Goal: Task Accomplishment & Management: Manage account settings

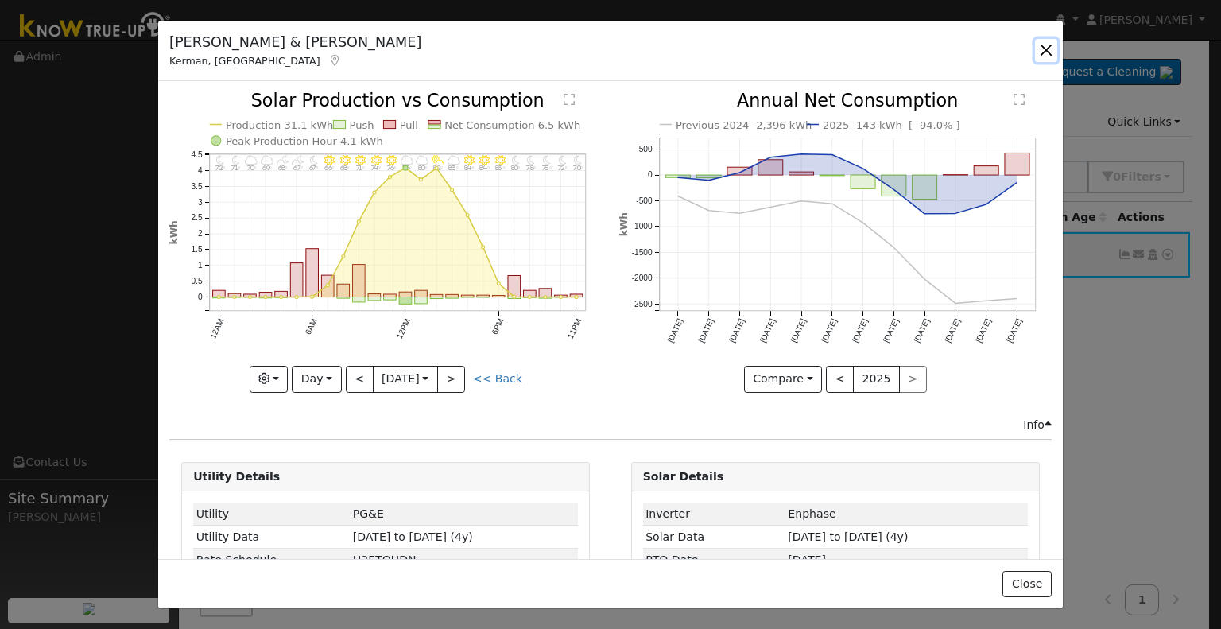
click at [1043, 48] on button "button" at bounding box center [1046, 50] width 22 height 22
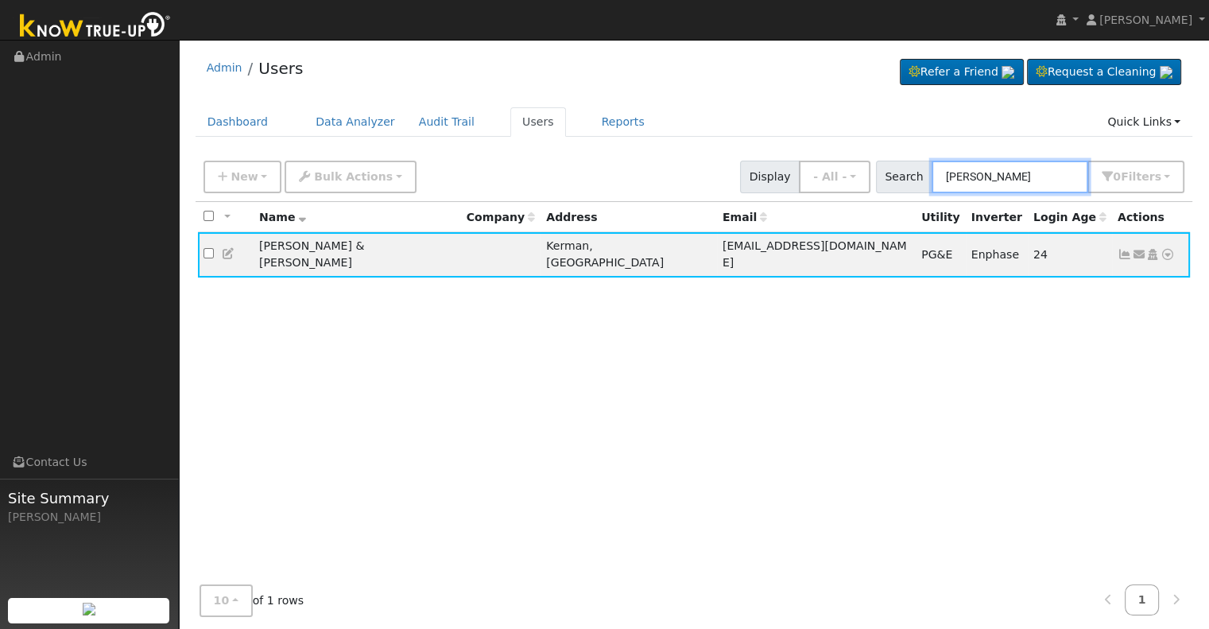
drag, startPoint x: 1018, startPoint y: 176, endPoint x: 902, endPoint y: 175, distance: 116.1
click at [902, 175] on div "Search [PERSON_NAME] 0 Filter s Role Show - All - Show Leads Admin Billing Admi…" at bounding box center [1030, 177] width 309 height 33
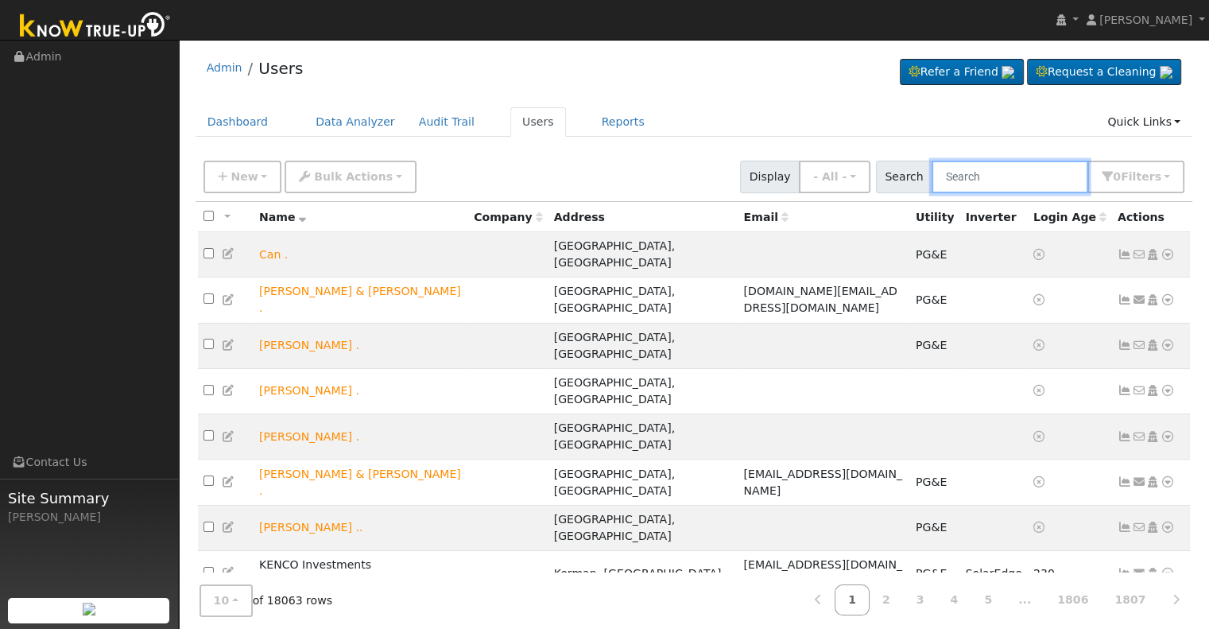
paste input "[PERSON_NAME] and [PERSON_NAME]"
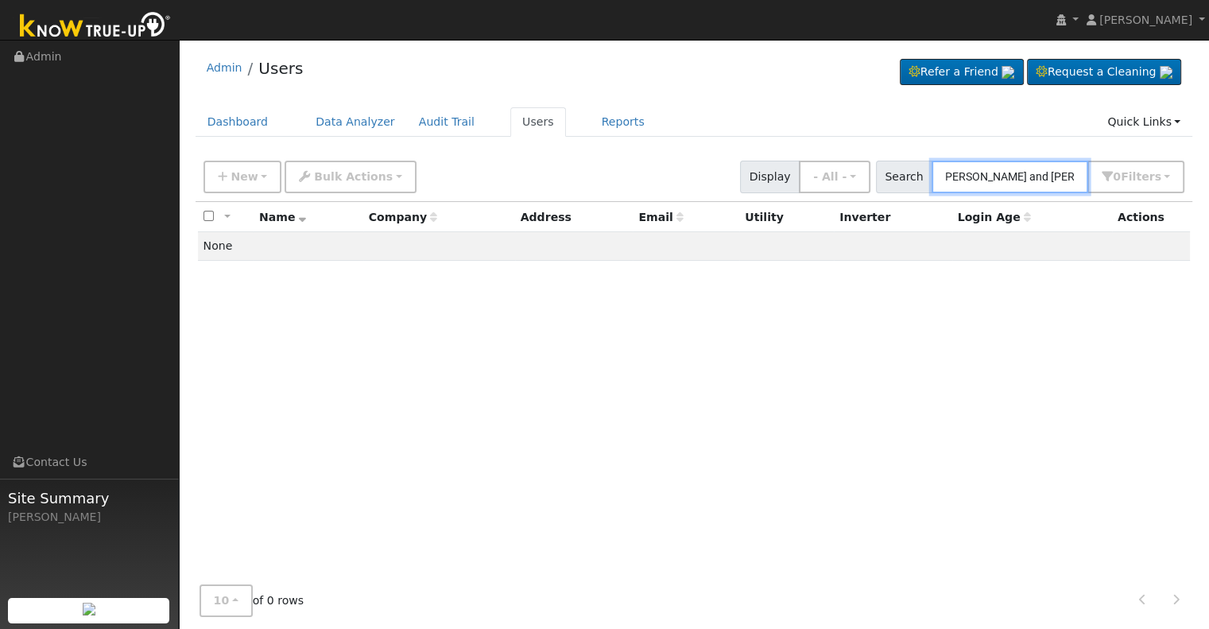
click at [1048, 173] on input "[PERSON_NAME] and [PERSON_NAME]" at bounding box center [1010, 177] width 157 height 33
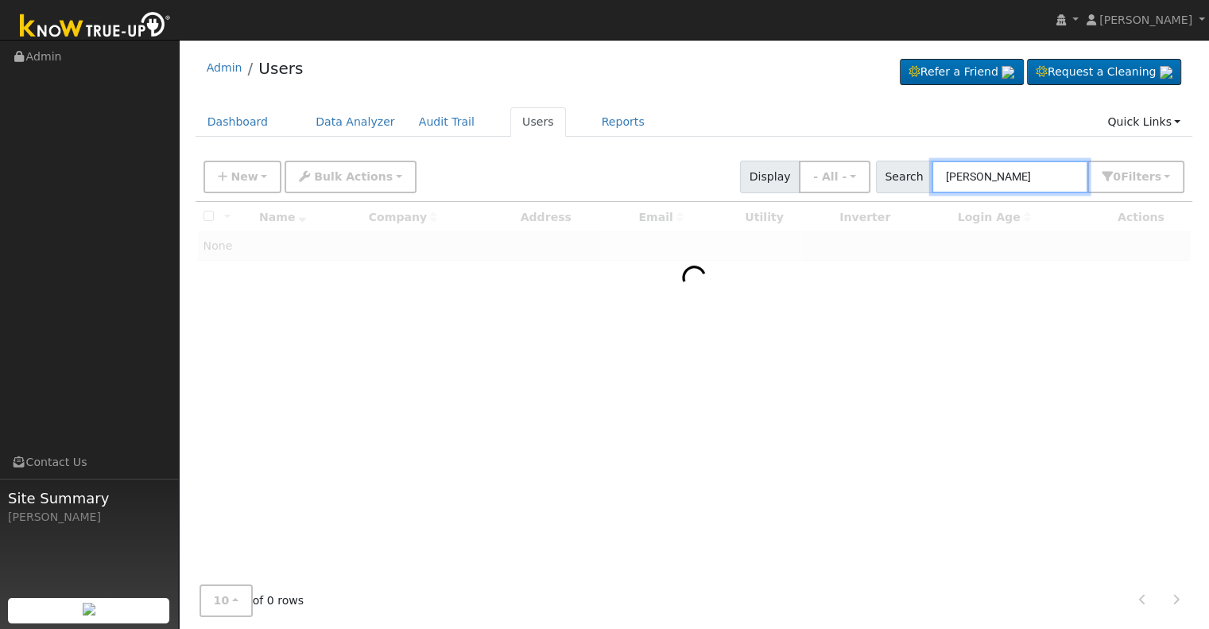
type input "[PERSON_NAME]"
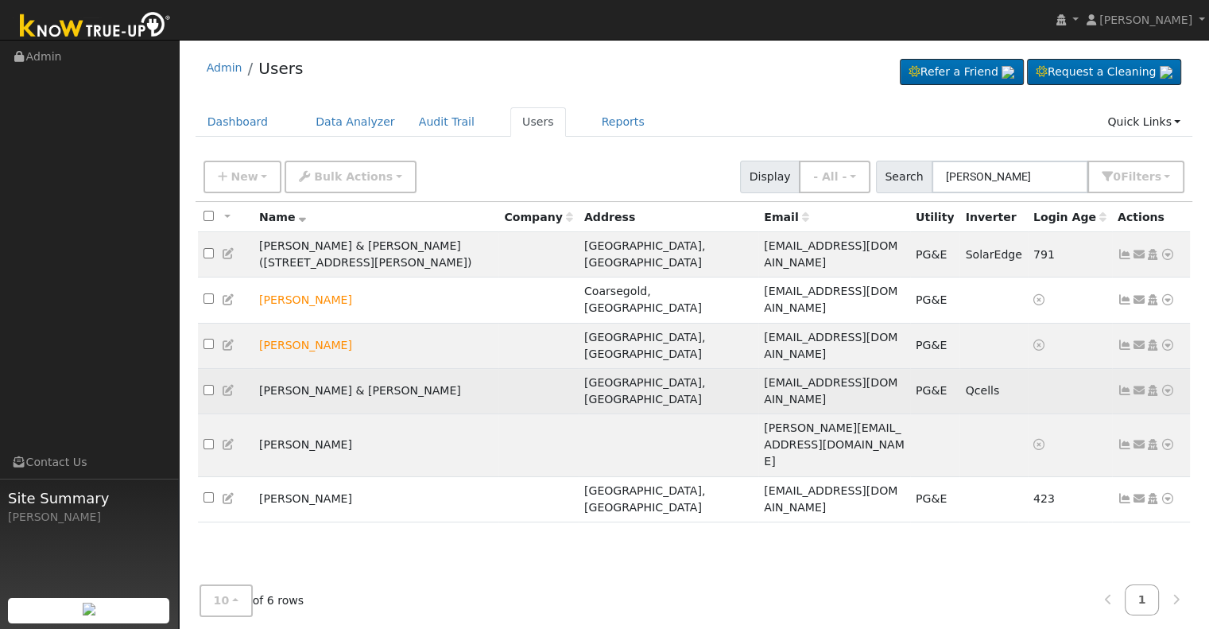
click at [1128, 385] on icon at bounding box center [1125, 390] width 14 height 11
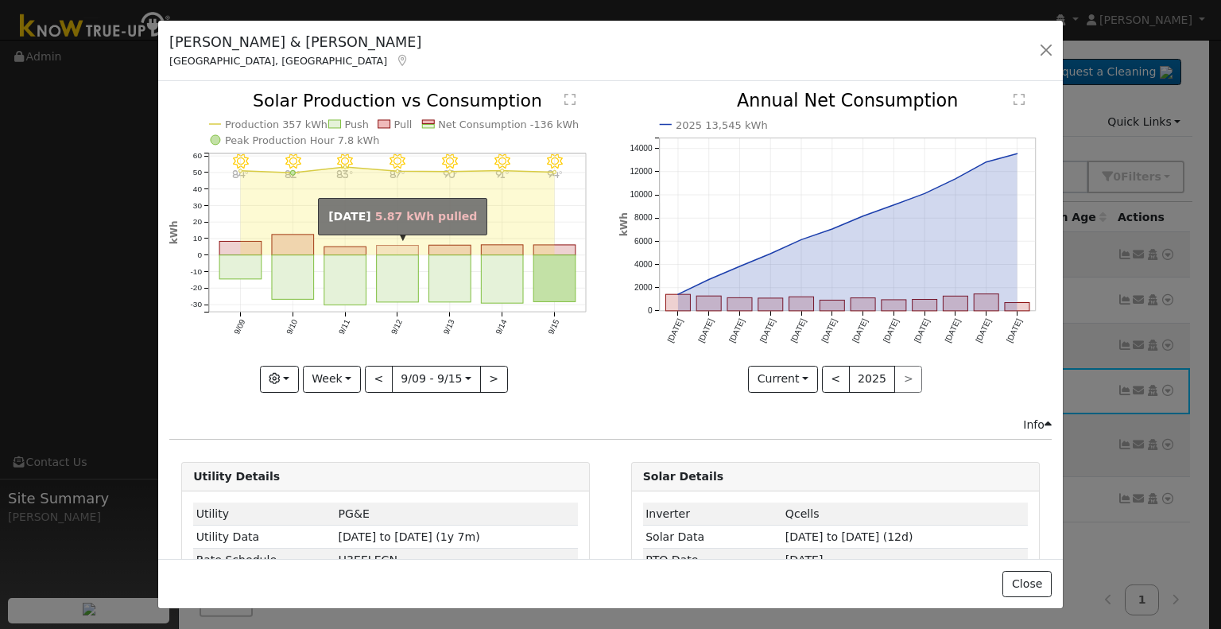
click at [406, 246] on rect "onclick=""" at bounding box center [398, 251] width 42 height 10
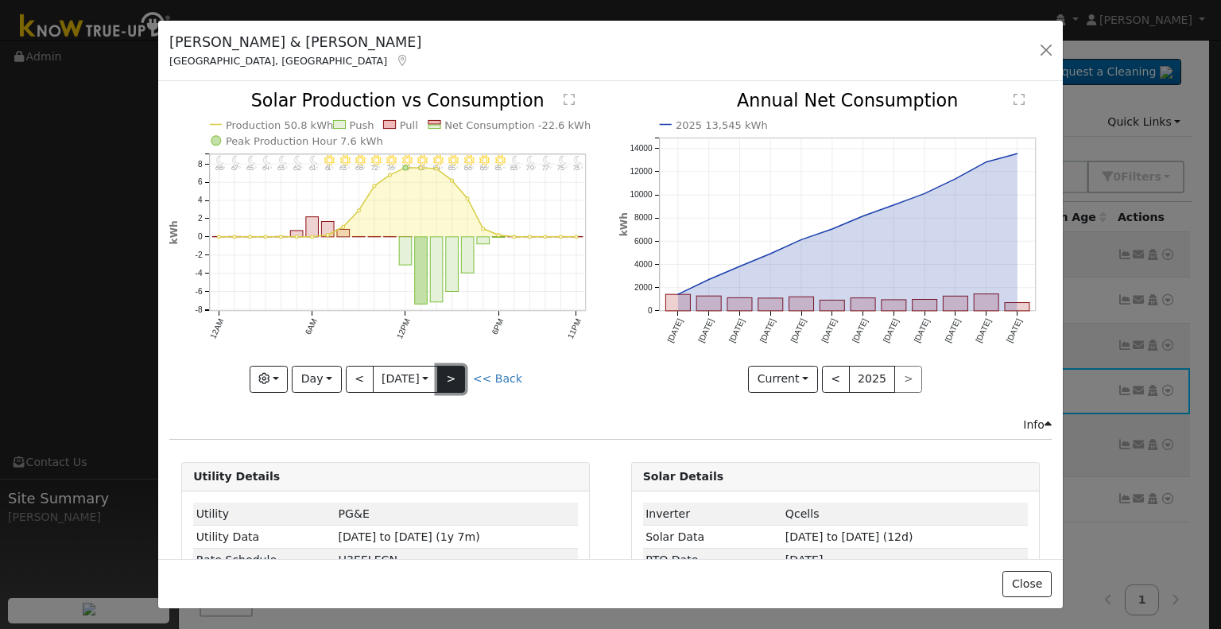
click at [455, 366] on button ">" at bounding box center [451, 379] width 28 height 27
type input "[DATE]"
click at [1043, 50] on button "button" at bounding box center [1046, 50] width 22 height 22
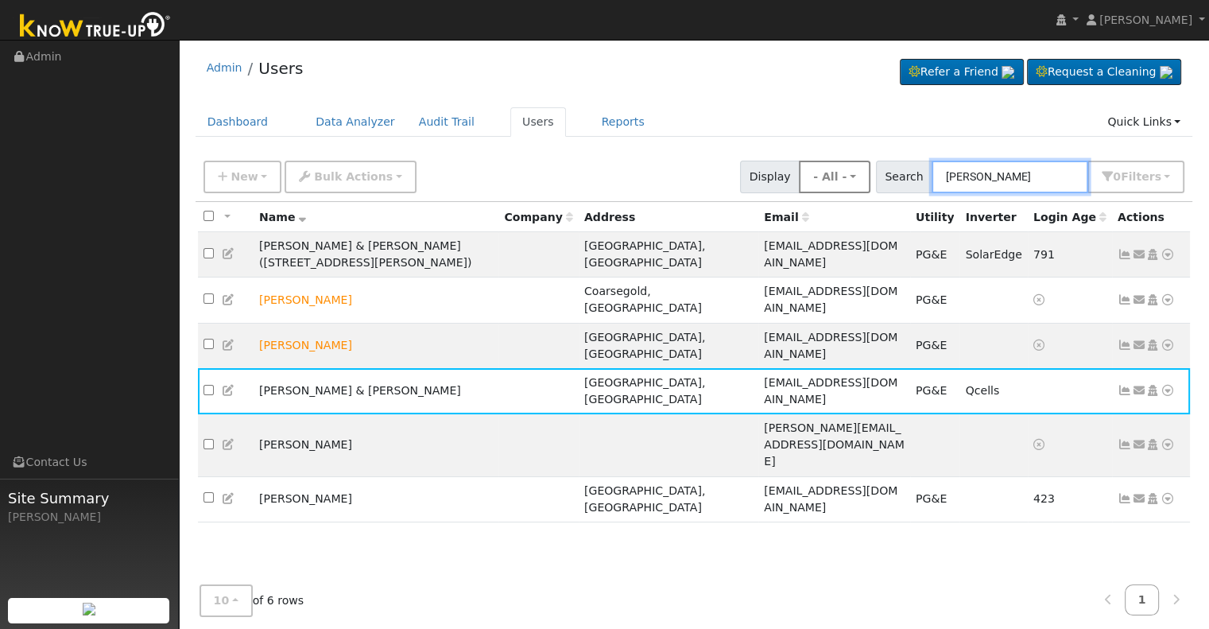
drag, startPoint x: 1003, startPoint y: 180, endPoint x: 869, endPoint y: 184, distance: 133.7
click at [869, 184] on div "New Add User Quick Add Quick Connect Quick Convert Lead Bulk Actions Send Email…" at bounding box center [694, 174] width 988 height 38
paste input "[PERSON_NAME]"
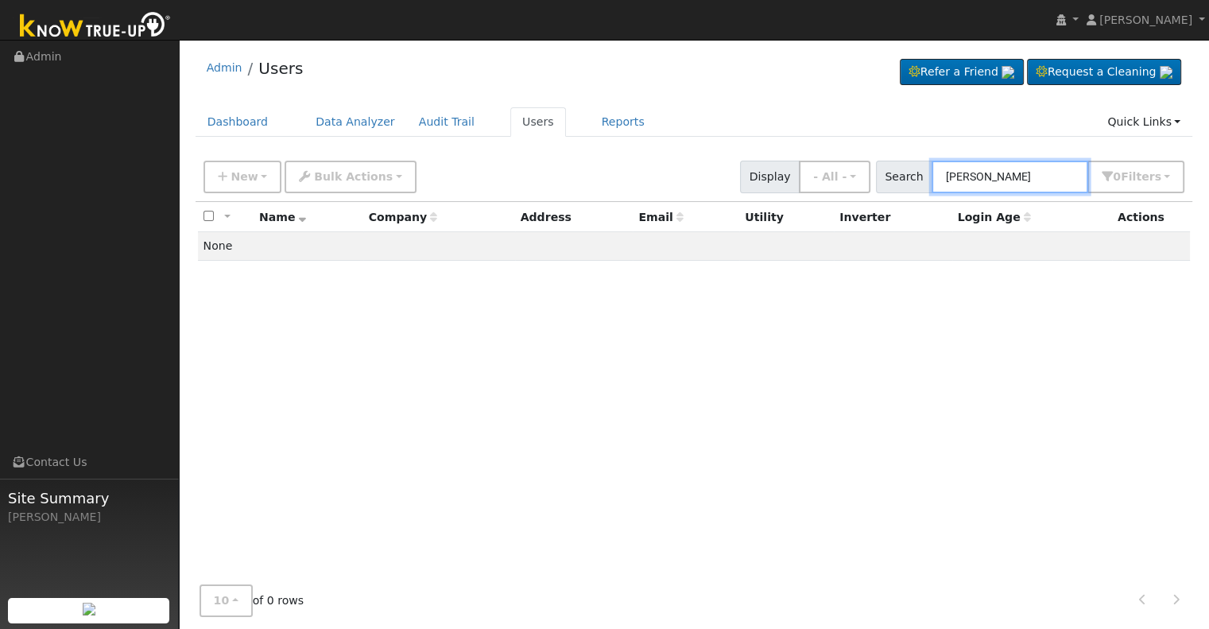
click at [989, 172] on input "[PERSON_NAME]" at bounding box center [1010, 177] width 157 height 33
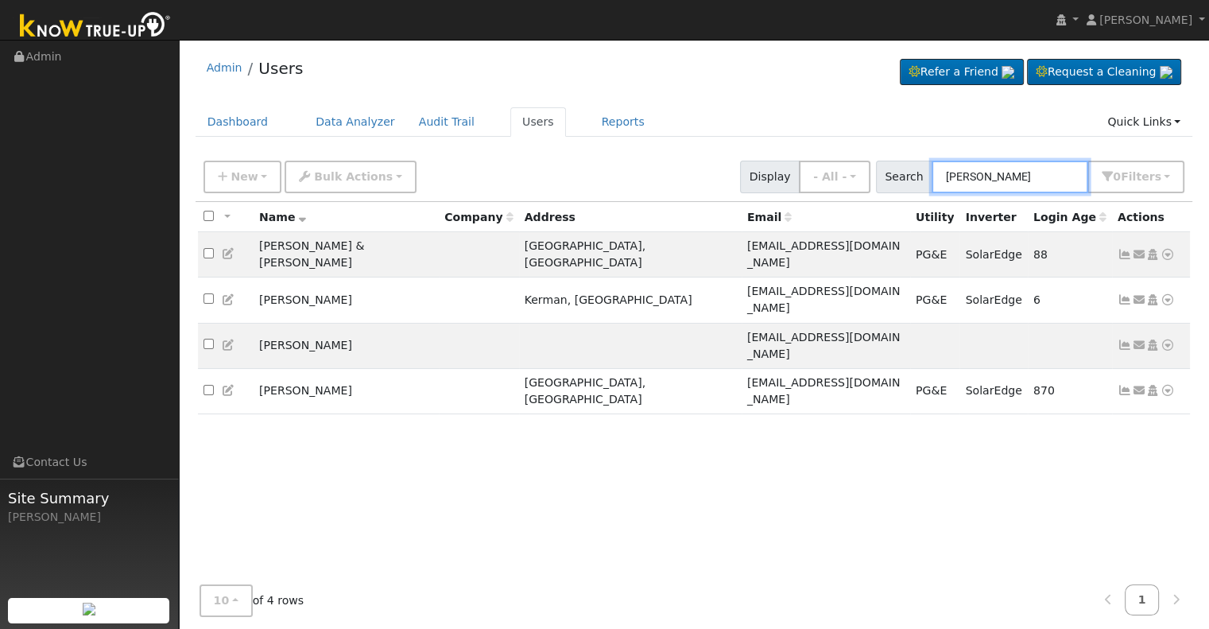
paste input "[PERSON_NAME]"
type input "vOrnelas"
